Goal: Navigation & Orientation: Find specific page/section

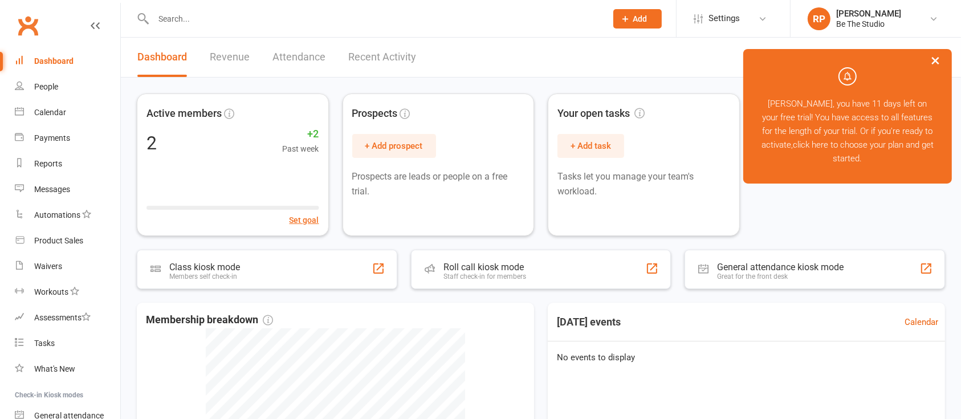
click at [938, 59] on button "×" at bounding box center [935, 60] width 21 height 24
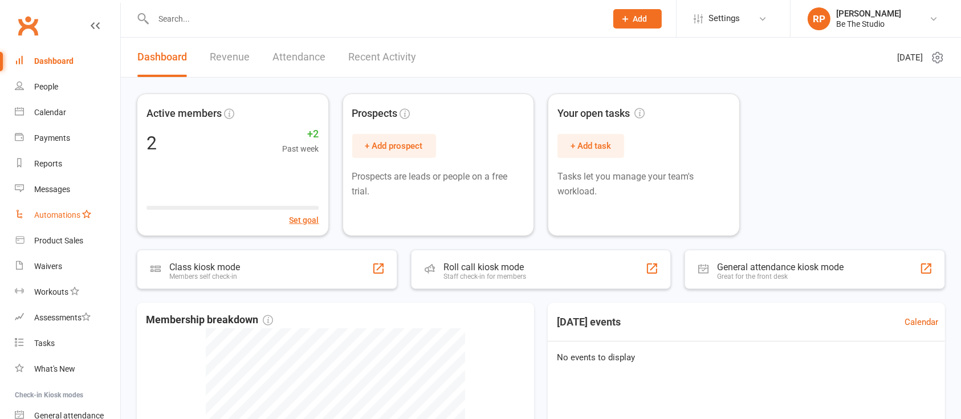
click at [48, 215] on div "Automations" at bounding box center [57, 214] width 46 height 9
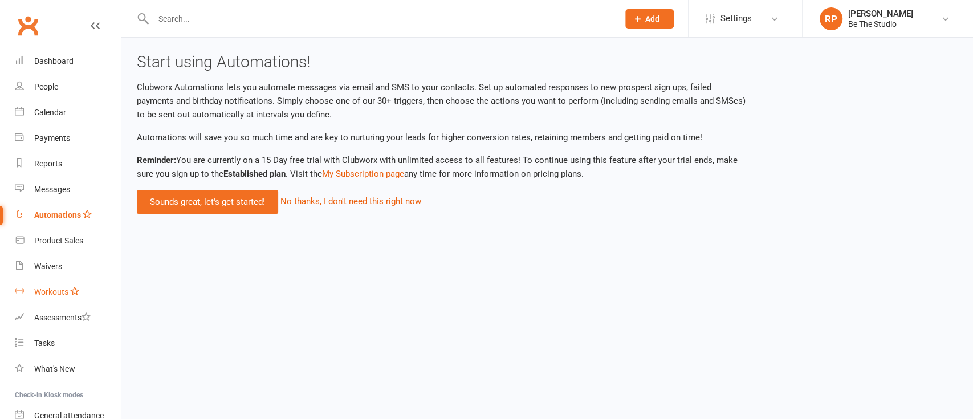
click at [48, 281] on link "Workouts" at bounding box center [67, 292] width 105 height 26
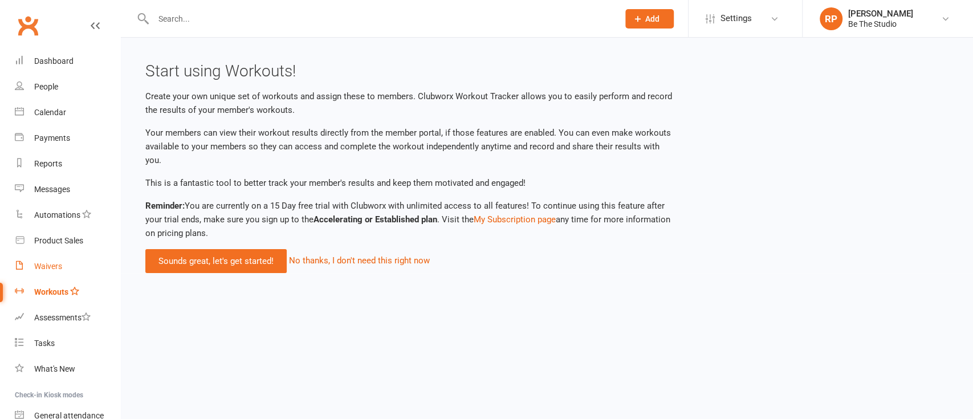
click at [52, 269] on div "Waivers" at bounding box center [48, 266] width 28 height 9
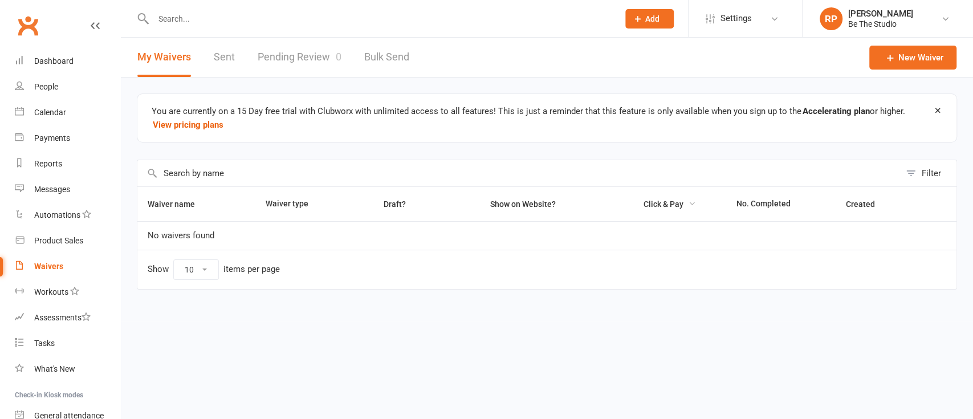
click at [665, 203] on span "Click & Pay" at bounding box center [663, 203] width 40 height 9
click at [675, 198] on button "Click & Pay" at bounding box center [664, 204] width 63 height 14
click at [53, 192] on div "Messages" at bounding box center [52, 189] width 36 height 9
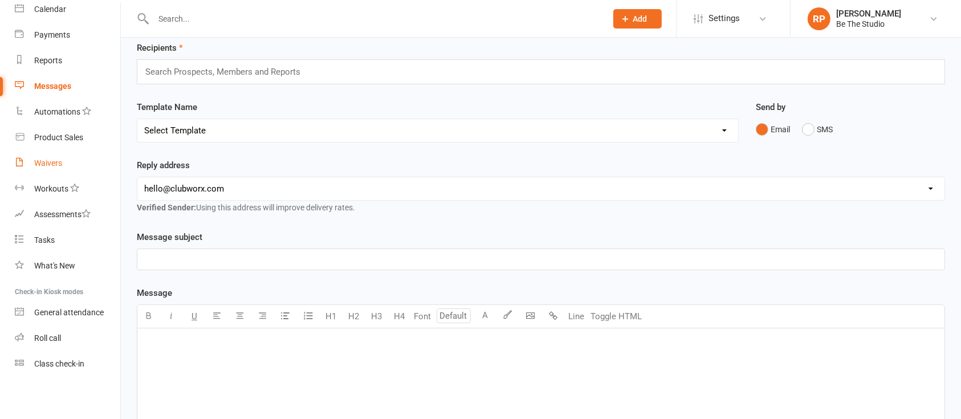
scroll to position [76, 0]
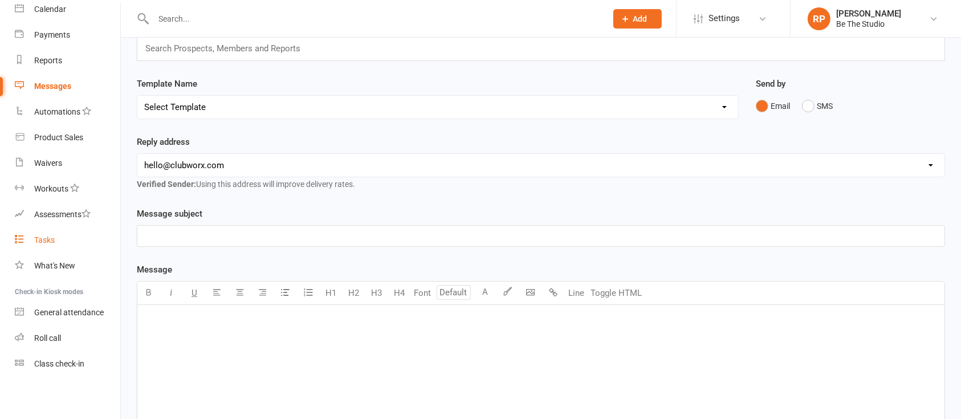
click at [46, 235] on div "Tasks" at bounding box center [44, 239] width 21 height 9
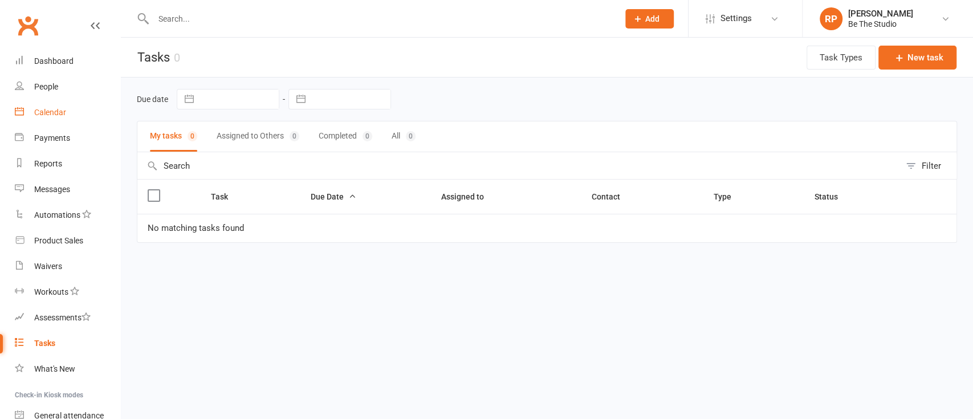
click at [47, 113] on div "Calendar" at bounding box center [50, 112] width 32 height 9
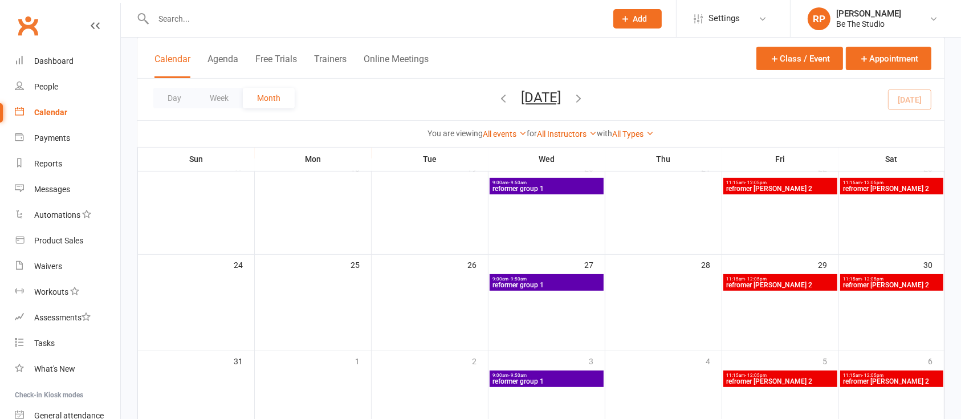
scroll to position [358, 0]
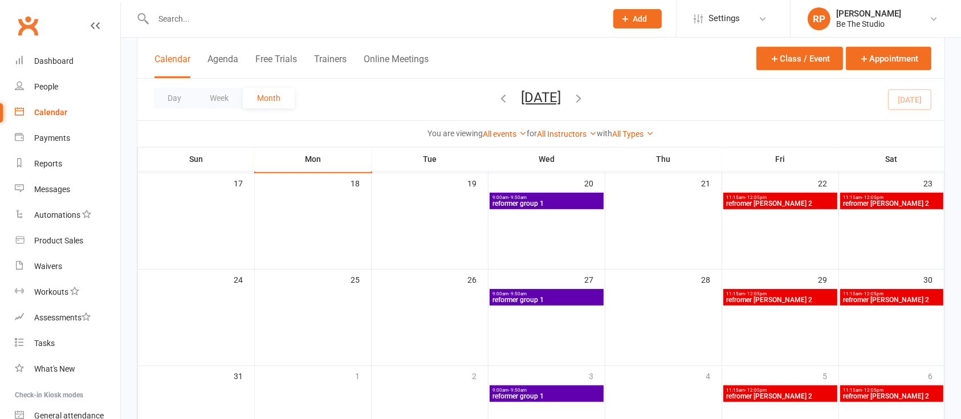
click at [561, 289] on div "9:00am - 9:50am reformer group 1" at bounding box center [546, 297] width 114 height 17
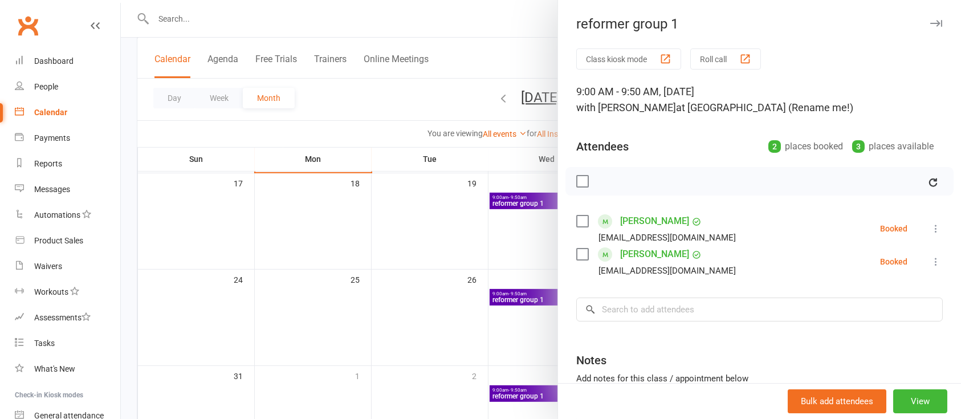
click at [904, 22] on div "reformer group 1" at bounding box center [759, 24] width 403 height 16
click at [930, 21] on icon "button" at bounding box center [936, 23] width 12 height 7
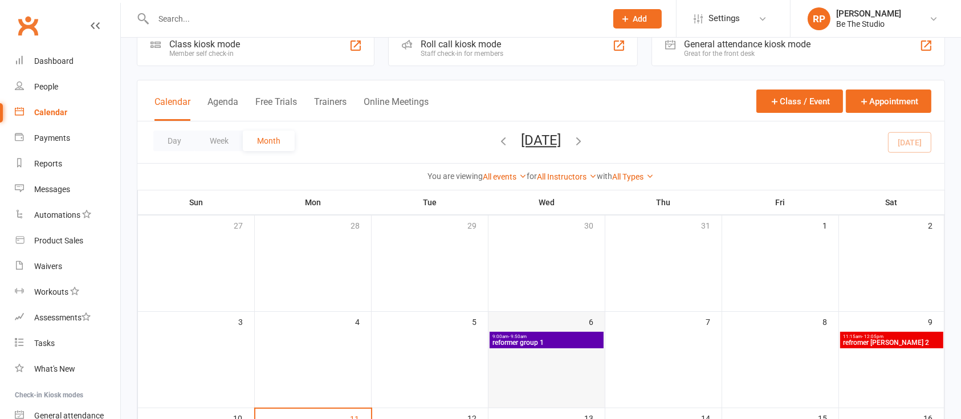
scroll to position [0, 0]
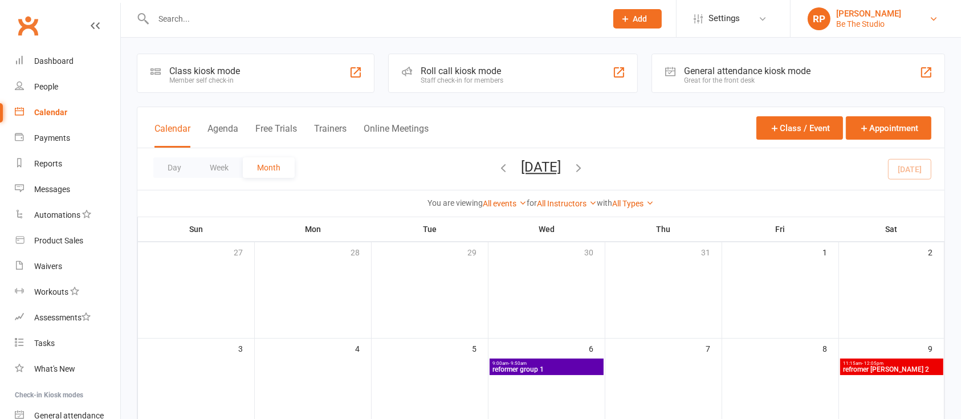
click at [895, 24] on link "RP [PERSON_NAME] Be The Studio" at bounding box center [875, 18] width 136 height 23
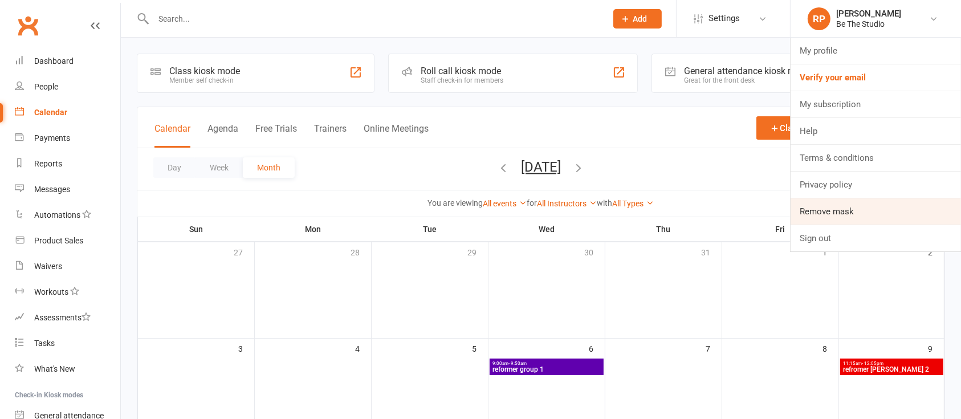
click at [840, 213] on link "Remove mask" at bounding box center [875, 211] width 170 height 26
